Goal: Connect with others: Connect with others

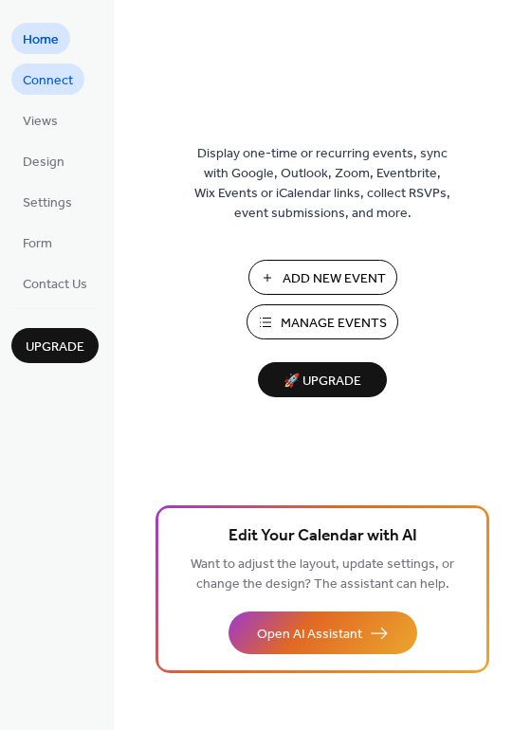
click at [54, 80] on span "Connect" at bounding box center [48, 81] width 50 height 20
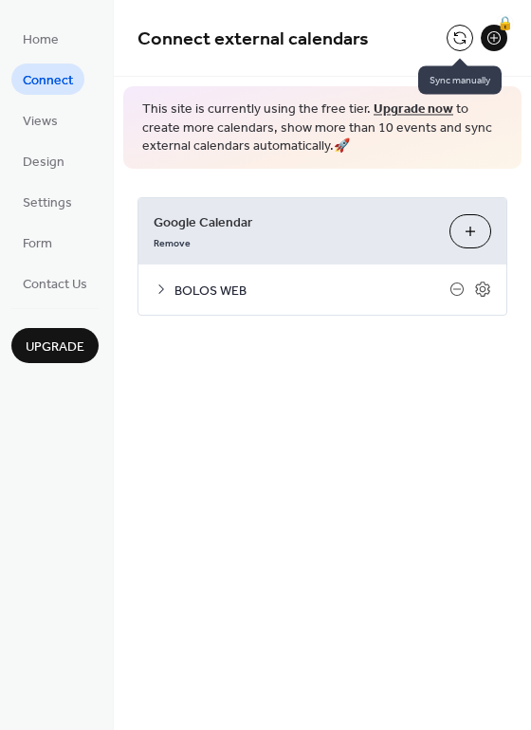
click at [466, 36] on button at bounding box center [460, 38] width 27 height 27
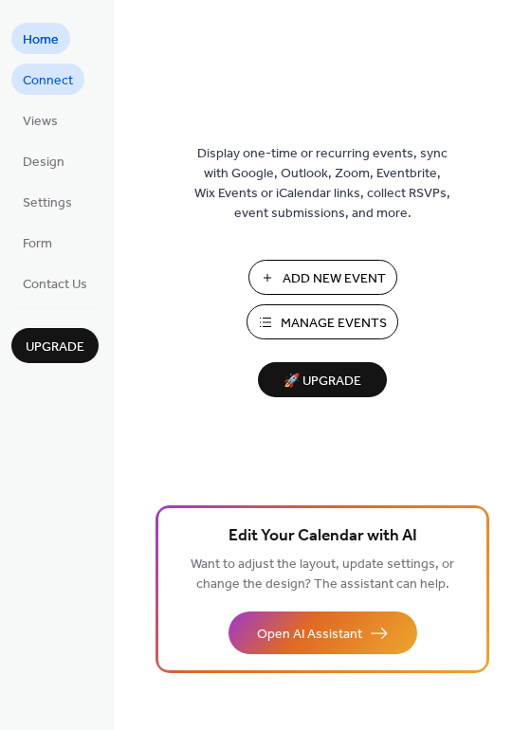
click at [50, 80] on span "Connect" at bounding box center [48, 81] width 50 height 20
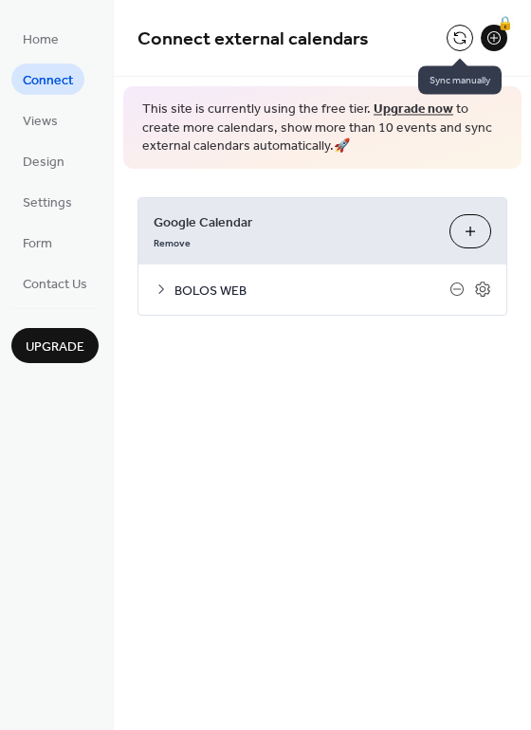
click at [463, 37] on button at bounding box center [460, 38] width 27 height 27
